Goal: Navigation & Orientation: Find specific page/section

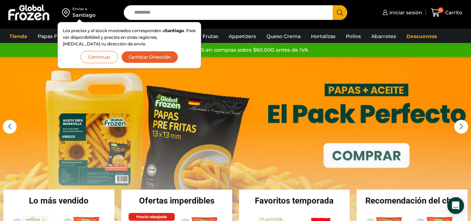
click at [240, 9] on input "Search input" at bounding box center [230, 12] width 198 height 15
type input "******"
click at [333, 5] on button "Search" at bounding box center [340, 12] width 15 height 15
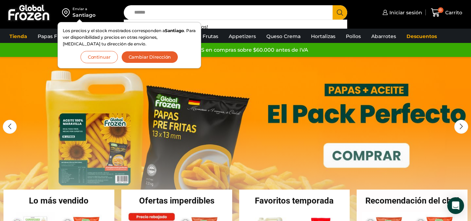
click at [106, 59] on button "Continuar" at bounding box center [99, 57] width 37 height 12
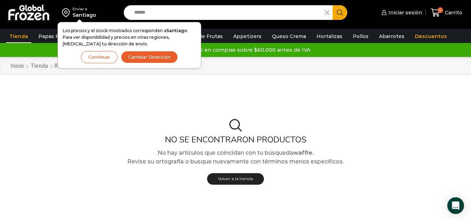
click at [108, 59] on button "Continuar" at bounding box center [99, 57] width 37 height 12
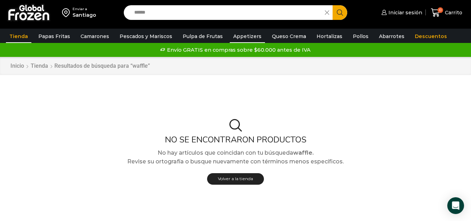
click at [241, 38] on link "Appetizers" at bounding box center [247, 36] width 35 height 13
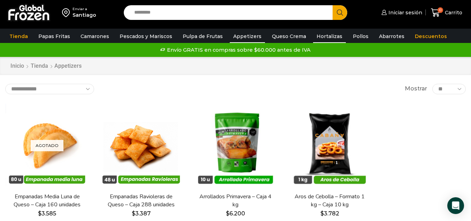
click at [325, 35] on link "Hortalizas" at bounding box center [329, 36] width 33 height 13
